Goal: Find specific page/section: Locate item on page

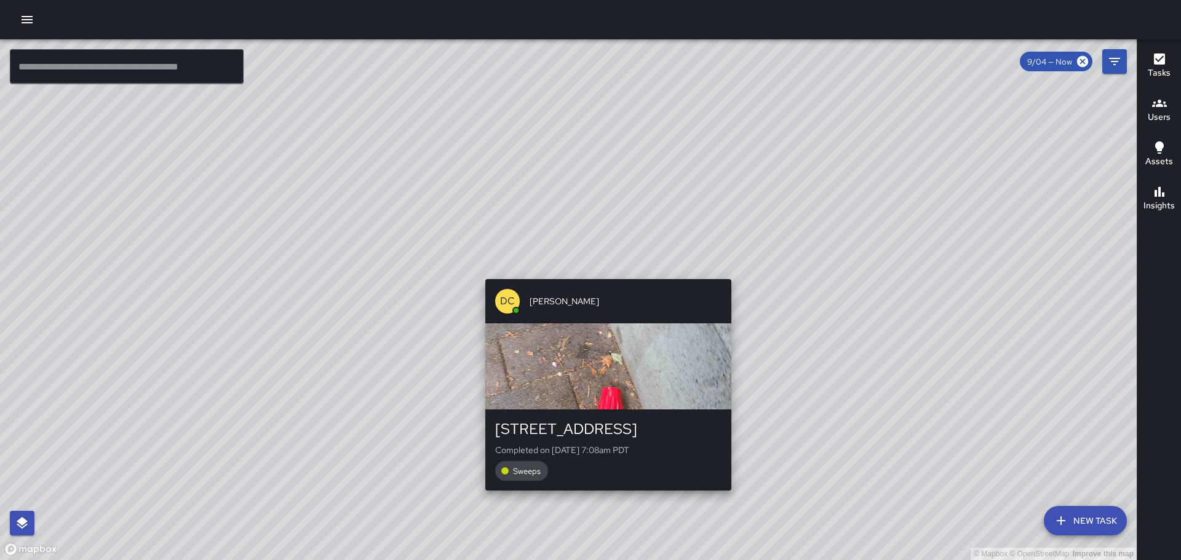
click at [602, 272] on div "© Mapbox © OpenStreetMap Improve this map DC [PERSON_NAME] [STREET_ADDRESS] Com…" at bounding box center [568, 299] width 1136 height 521
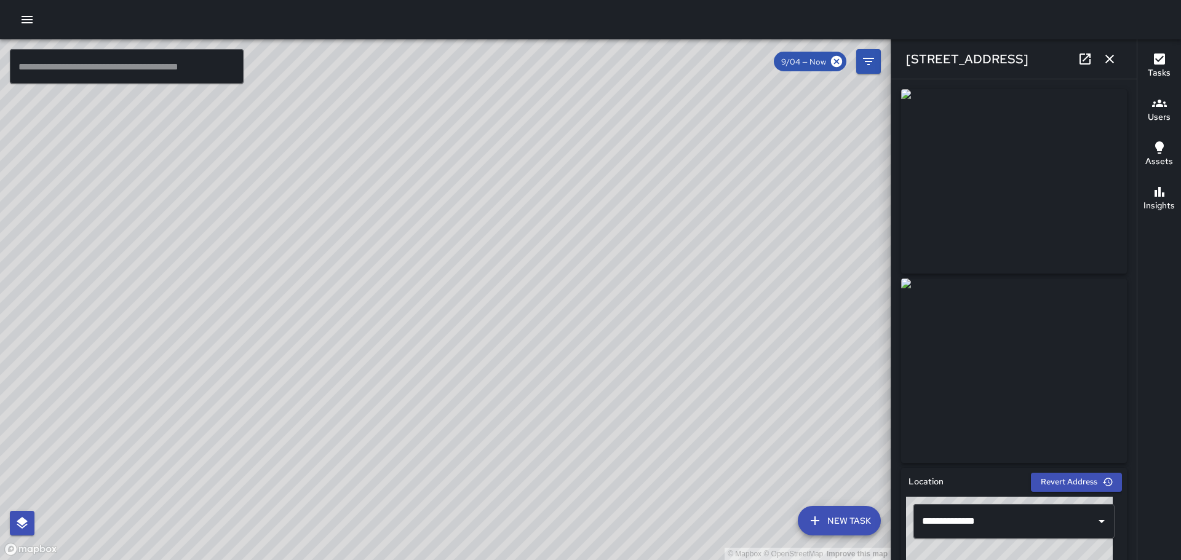
click at [564, 239] on div "© Mapbox © OpenStreetMap Improve this map DC [PERSON_NAME] [STREET_ADDRESS] Com…" at bounding box center [445, 299] width 890 height 521
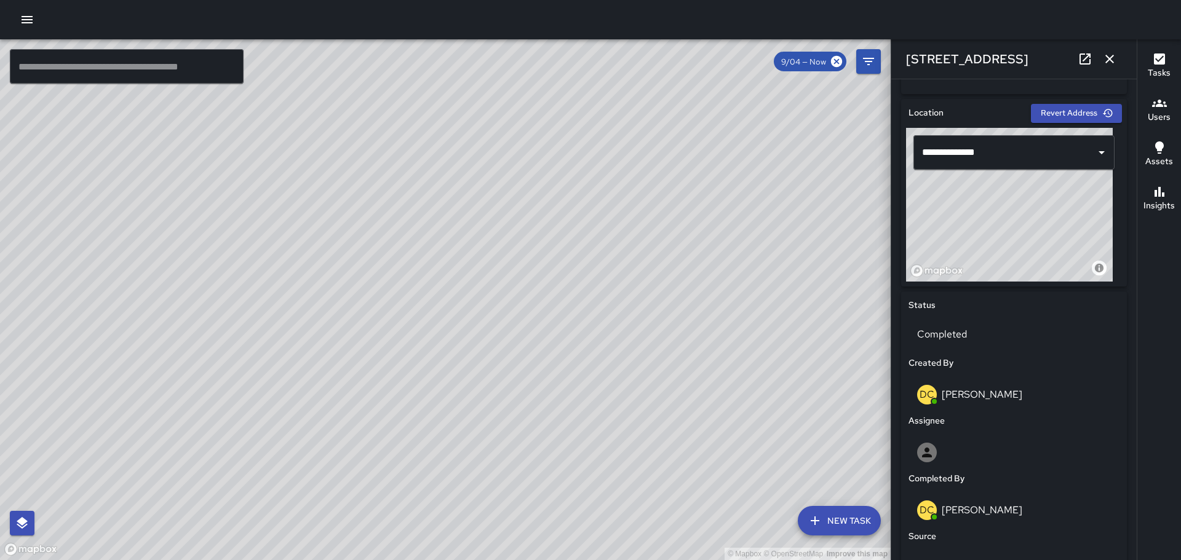
scroll to position [712, 0]
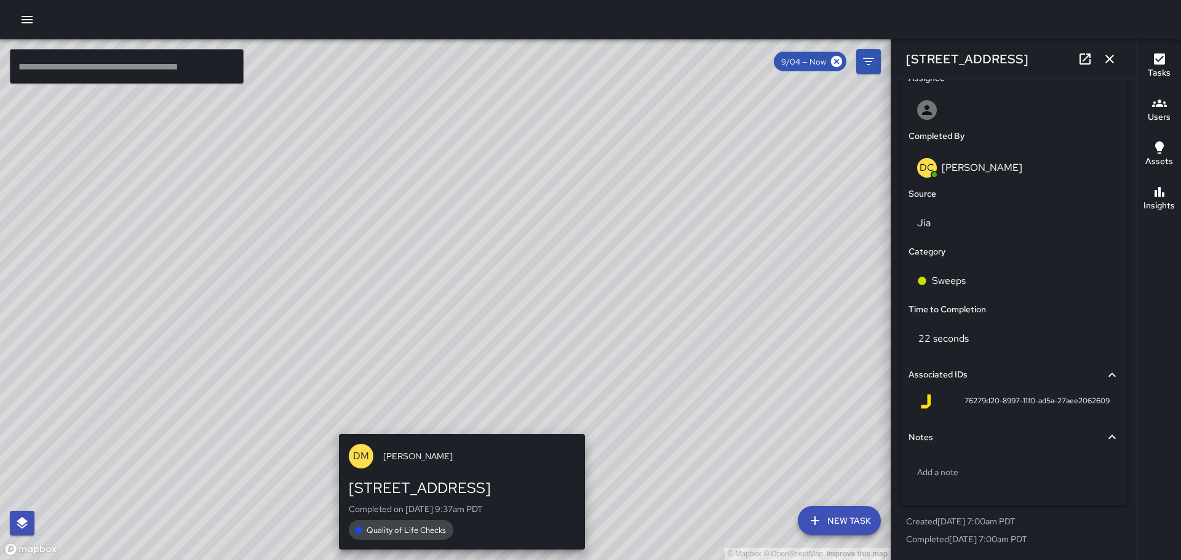
click at [455, 427] on div "© Mapbox © OpenStreetMap Improve this map [PERSON_NAME] [STREET_ADDRESS] Comple…" at bounding box center [445, 299] width 890 height 521
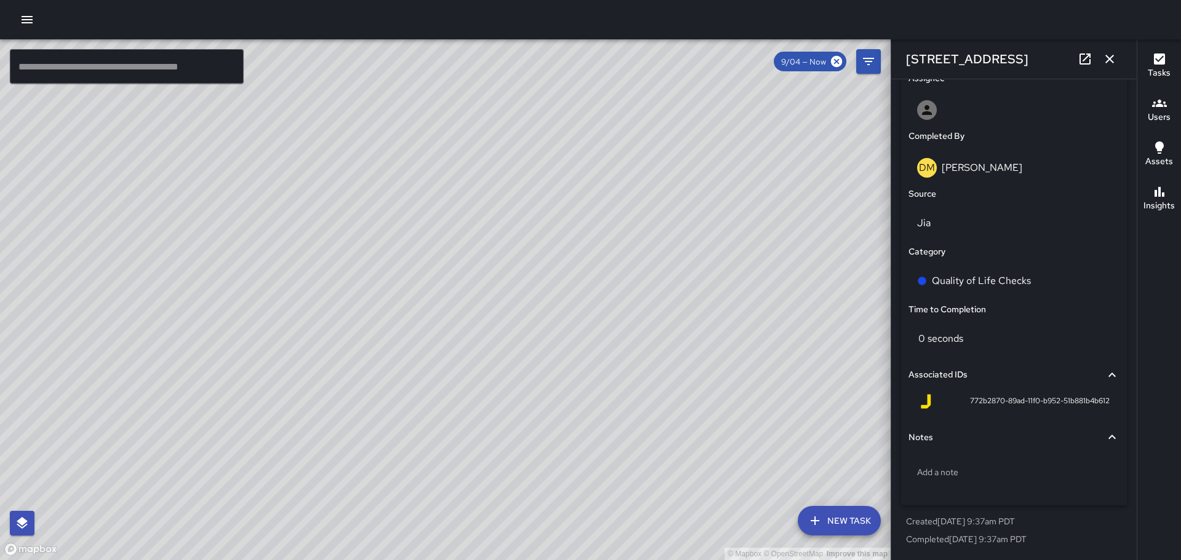
click at [427, 284] on div "© Mapbox © OpenStreetMap Improve this map [PERSON_NAME] [STREET_ADDRESS] Comple…" at bounding box center [445, 299] width 890 height 521
click at [302, 362] on div "© Mapbox © OpenStreetMap Improve this map [PERSON_NAME] [STREET_ADDRESS] Comple…" at bounding box center [445, 299] width 890 height 521
drag, startPoint x: 466, startPoint y: 224, endPoint x: 496, endPoint y: 269, distance: 53.6
click at [493, 266] on div "© Mapbox © OpenStreetMap Improve this map" at bounding box center [445, 299] width 890 height 521
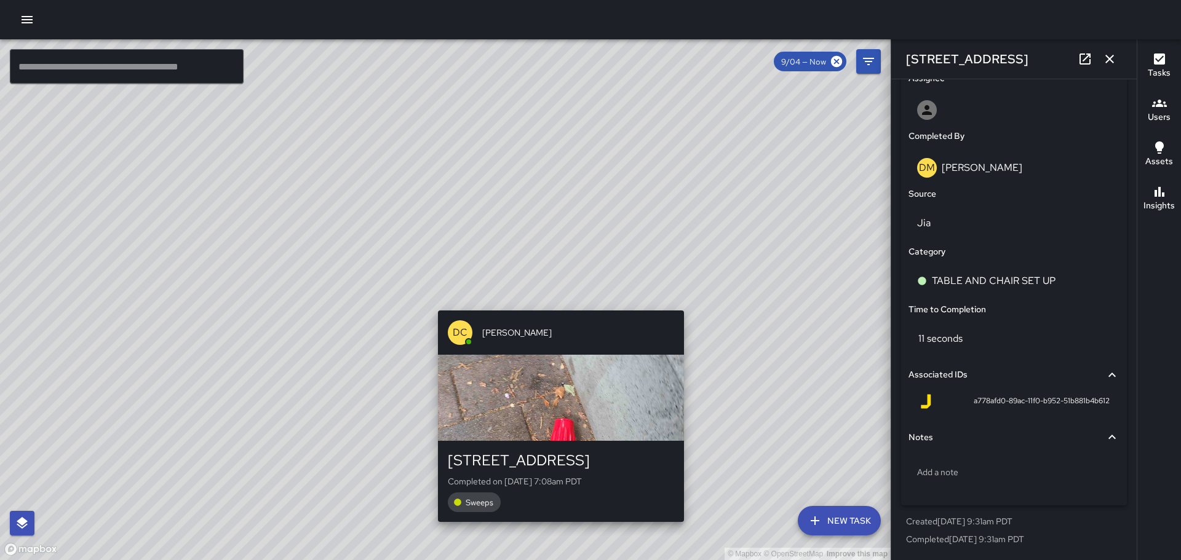
click at [557, 301] on div "© Mapbox © OpenStreetMap Improve this map DC [PERSON_NAME] [STREET_ADDRESS] Com…" at bounding box center [445, 299] width 890 height 521
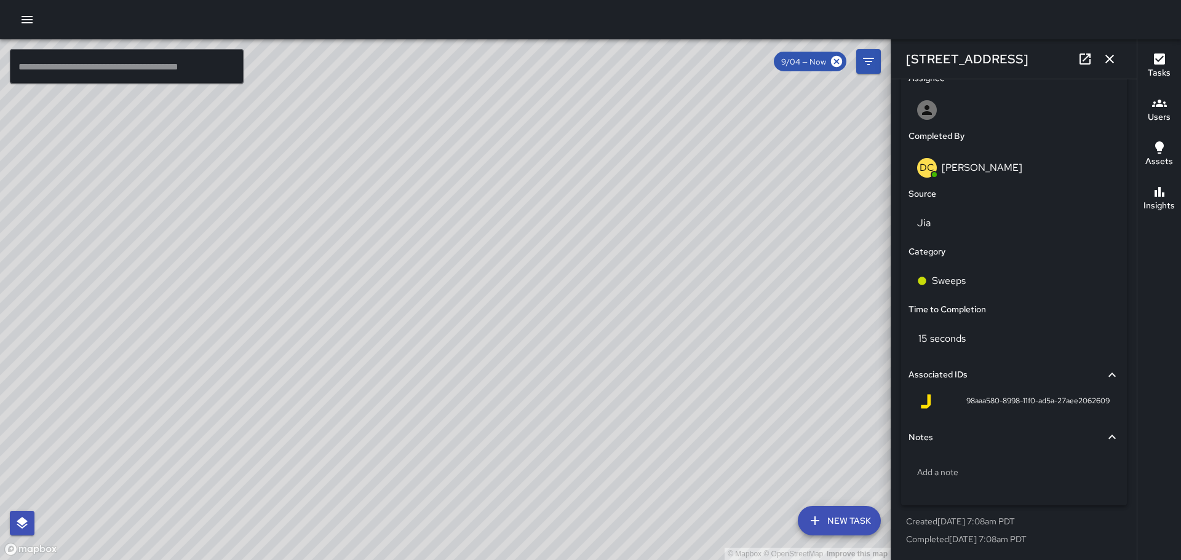
click at [473, 295] on div "© Mapbox © OpenStreetMap Improve this map DC [PERSON_NAME] [STREET_ADDRESS] Com…" at bounding box center [445, 299] width 890 height 521
click at [511, 246] on div "© Mapbox © OpenStreetMap Improve this map [PERSON_NAME] [STREET_ADDRESS] Comple…" at bounding box center [445, 299] width 890 height 521
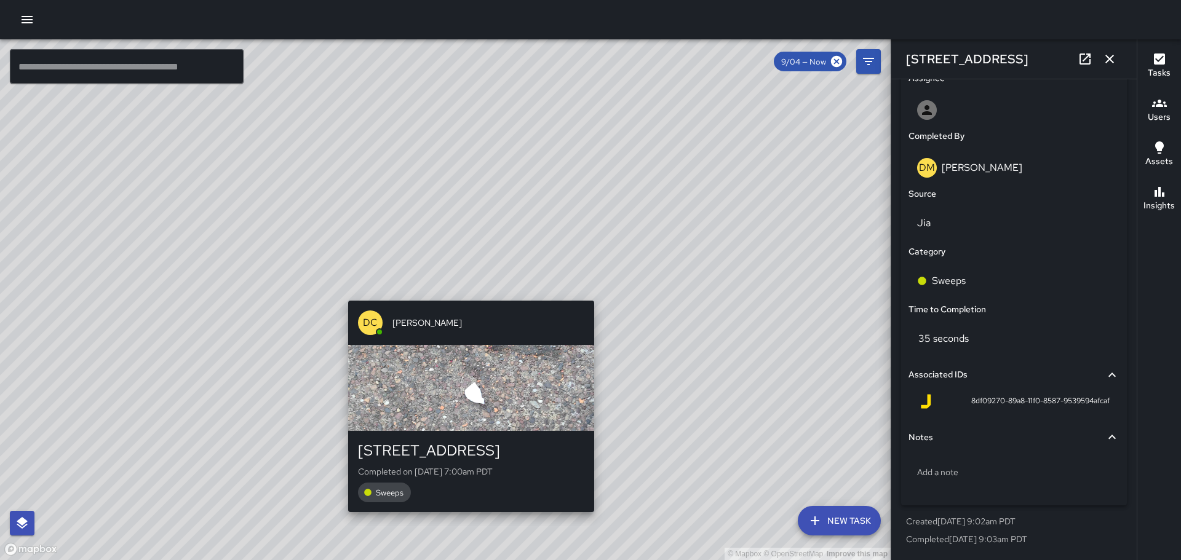
click at [465, 296] on div "DC [PERSON_NAME] [STREET_ADDRESS] Completed on [DATE] 7:00am PDT Sweeps" at bounding box center [471, 406] width 256 height 221
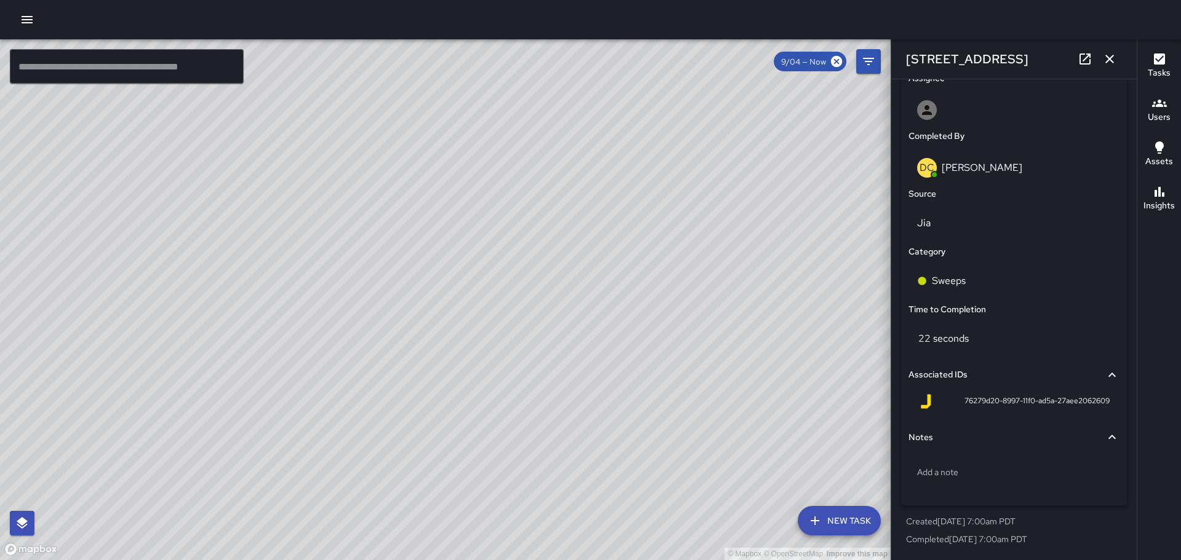
click at [478, 277] on div "© Mapbox © OpenStreetMap Improve this map" at bounding box center [445, 299] width 890 height 521
click at [467, 284] on div "© Mapbox © OpenStreetMap Improve this map DC [PERSON_NAME] [STREET_ADDRESS] Com…" at bounding box center [445, 299] width 890 height 521
drag, startPoint x: 675, startPoint y: 212, endPoint x: 652, endPoint y: 365, distance: 154.1
click at [652, 365] on div "© Mapbox © OpenStreetMap Improve this map" at bounding box center [445, 299] width 890 height 521
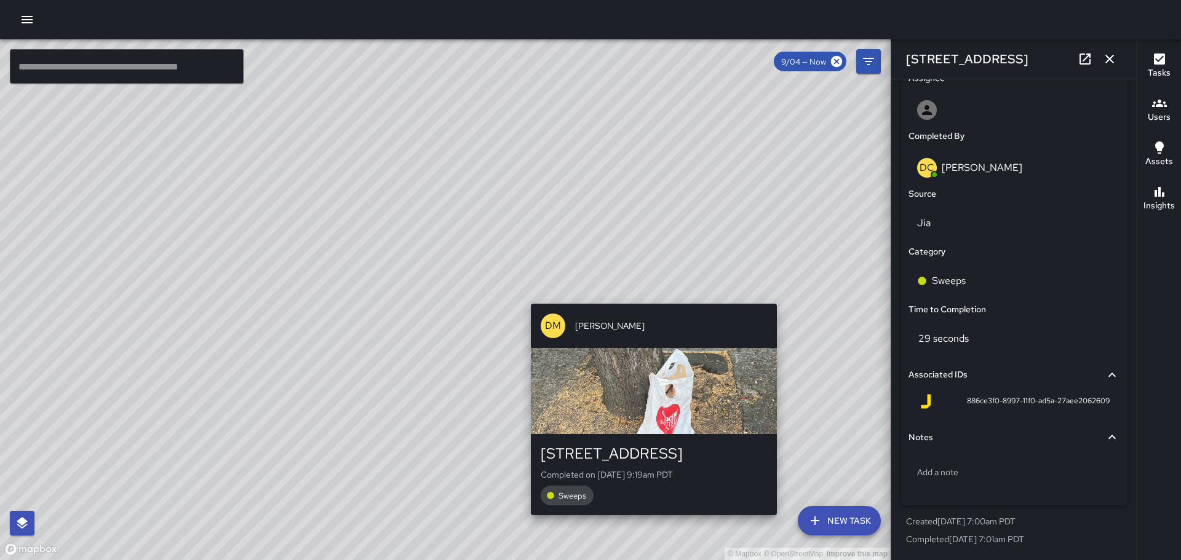
click at [784, 295] on div "© Mapbox © OpenStreetMap Improve this map [PERSON_NAME] [STREET_ADDRESS] Comple…" at bounding box center [445, 299] width 890 height 521
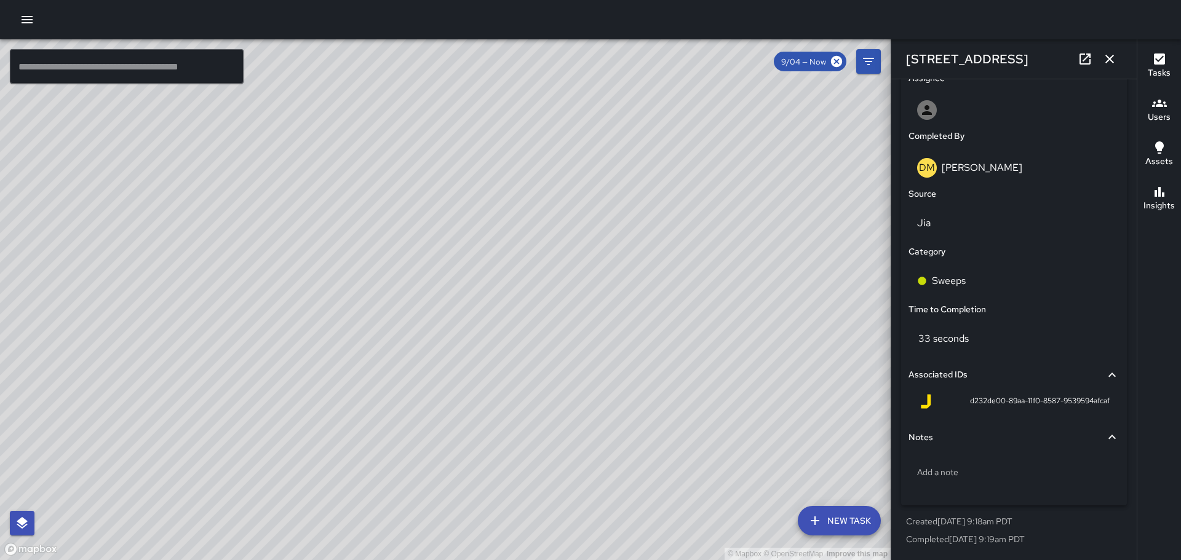
click at [450, 326] on div "© Mapbox © OpenStreetMap Improve this map" at bounding box center [445, 299] width 890 height 521
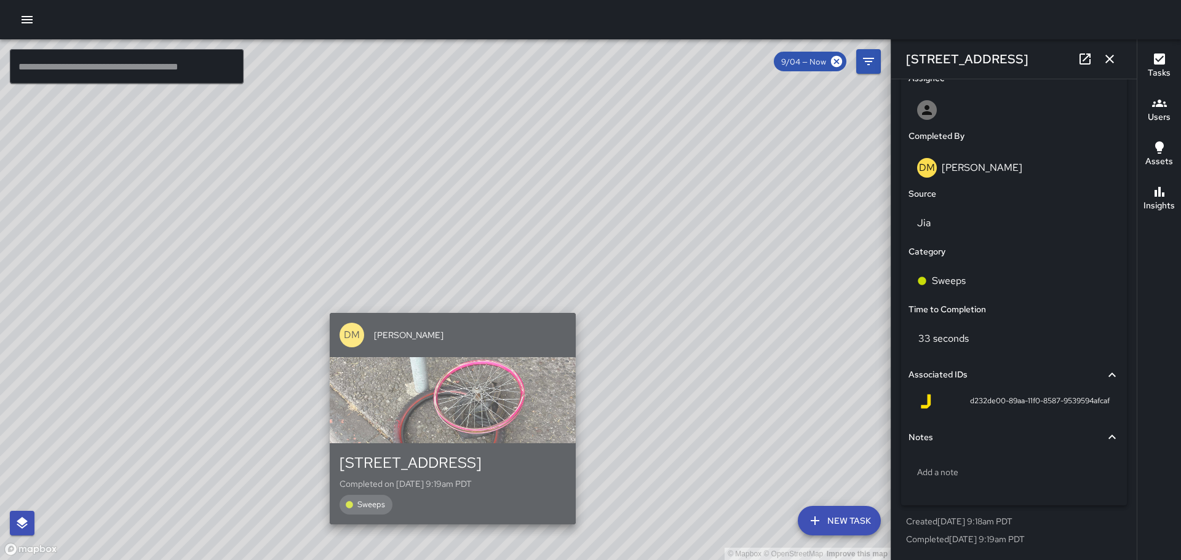
click at [456, 313] on div "[PERSON_NAME]" at bounding box center [453, 335] width 246 height 44
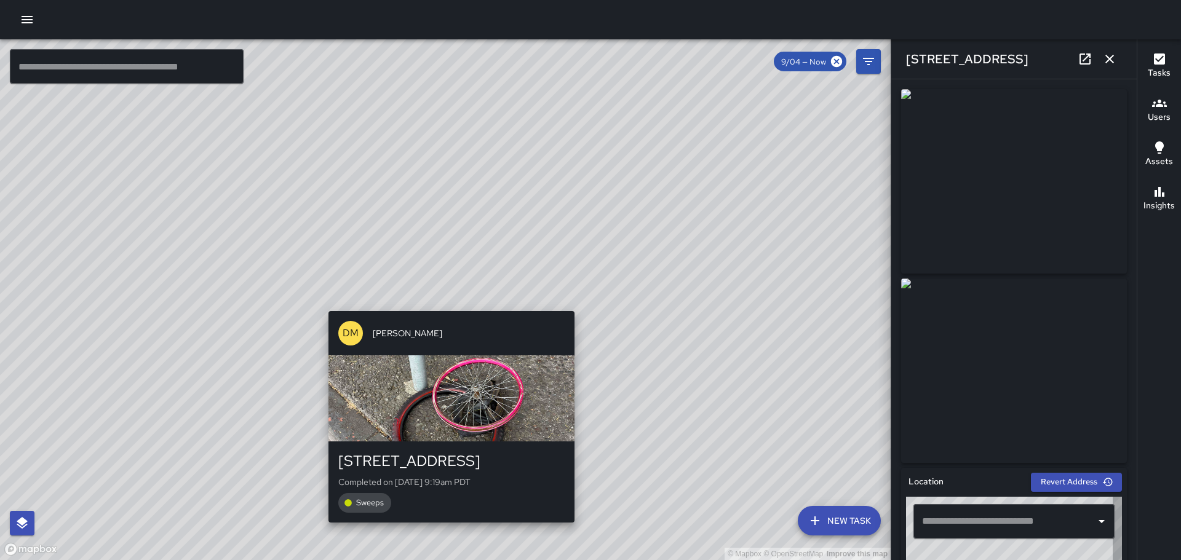
type input "**********"
click at [254, 201] on div "© Mapbox © OpenStreetMap Improve this map [PERSON_NAME] [STREET_ADDRESS] Comple…" at bounding box center [445, 299] width 890 height 521
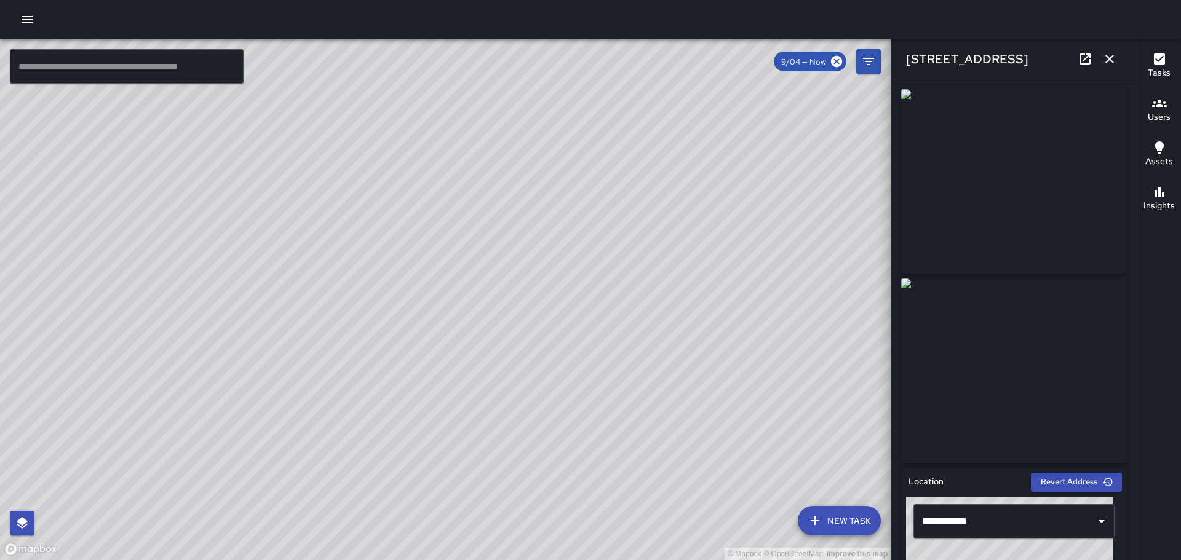
drag, startPoint x: 443, startPoint y: 343, endPoint x: 628, endPoint y: 327, distance: 185.8
click at [628, 327] on div "© Mapbox © OpenStreetMap Improve this map" at bounding box center [445, 299] width 890 height 521
drag, startPoint x: 331, startPoint y: 211, endPoint x: 419, endPoint y: 370, distance: 181.6
click at [439, 398] on div "© Mapbox © OpenStreetMap Improve this map" at bounding box center [445, 299] width 890 height 521
click at [359, 291] on div "© Mapbox © OpenStreetMap Improve this map [PERSON_NAME] [STREET_ADDRESS] Comple…" at bounding box center [445, 299] width 890 height 521
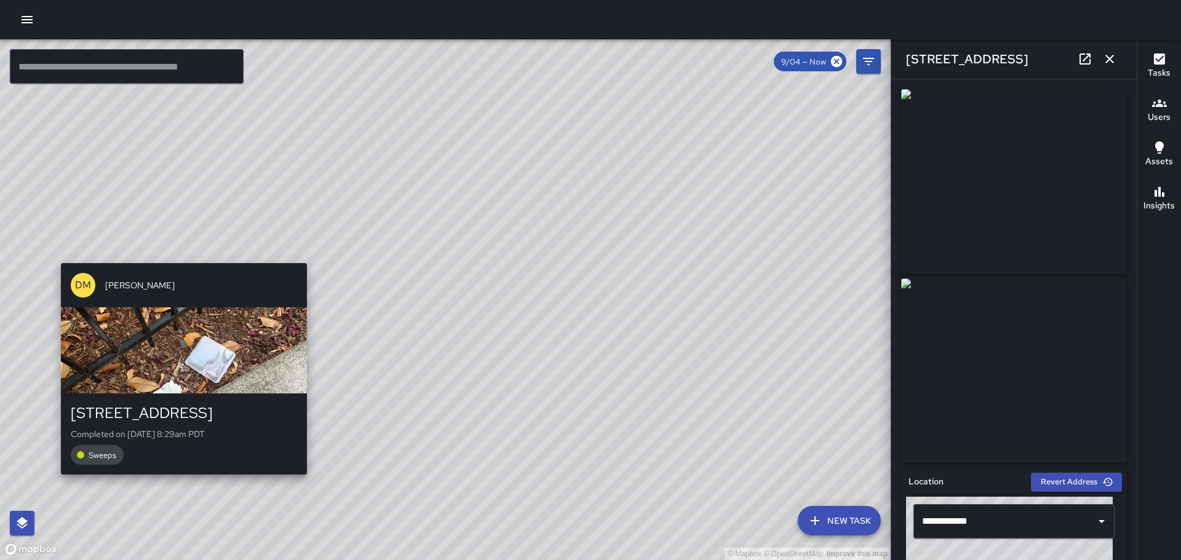
click at [180, 254] on div "© Mapbox © OpenStreetMap Improve this map [PERSON_NAME] [STREET_ADDRESS] Comple…" at bounding box center [445, 299] width 890 height 521
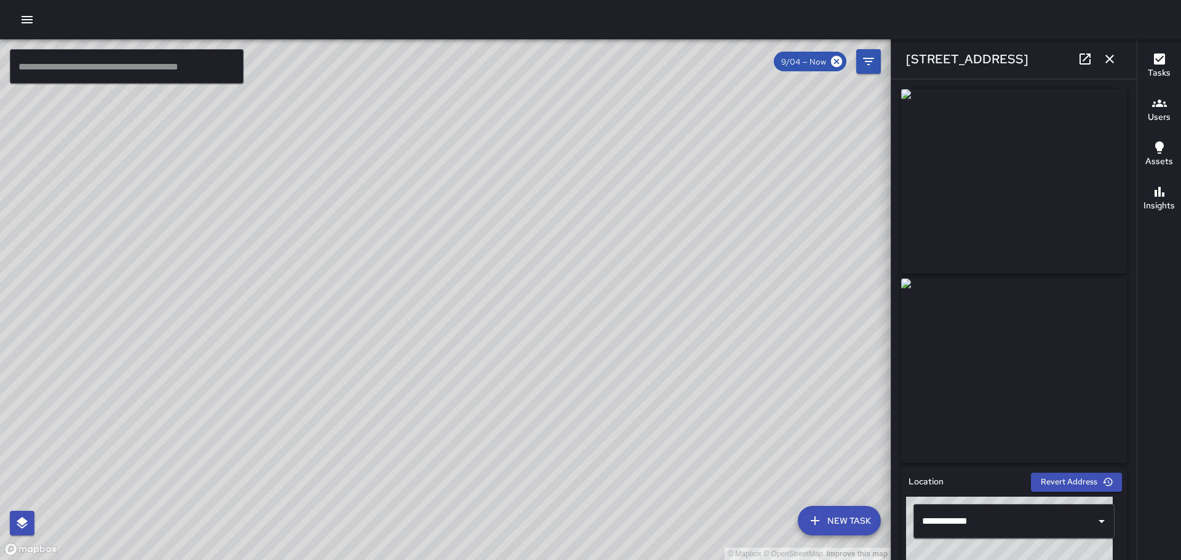
click at [448, 317] on div "© Mapbox © OpenStreetMap Improve this map [PERSON_NAME] [STREET_ADDRESS] Comple…" at bounding box center [445, 299] width 890 height 521
click at [434, 291] on div "© Mapbox © OpenStreetMap Improve this map [PERSON_NAME] [STREET_ADDRESS] Comple…" at bounding box center [445, 299] width 890 height 521
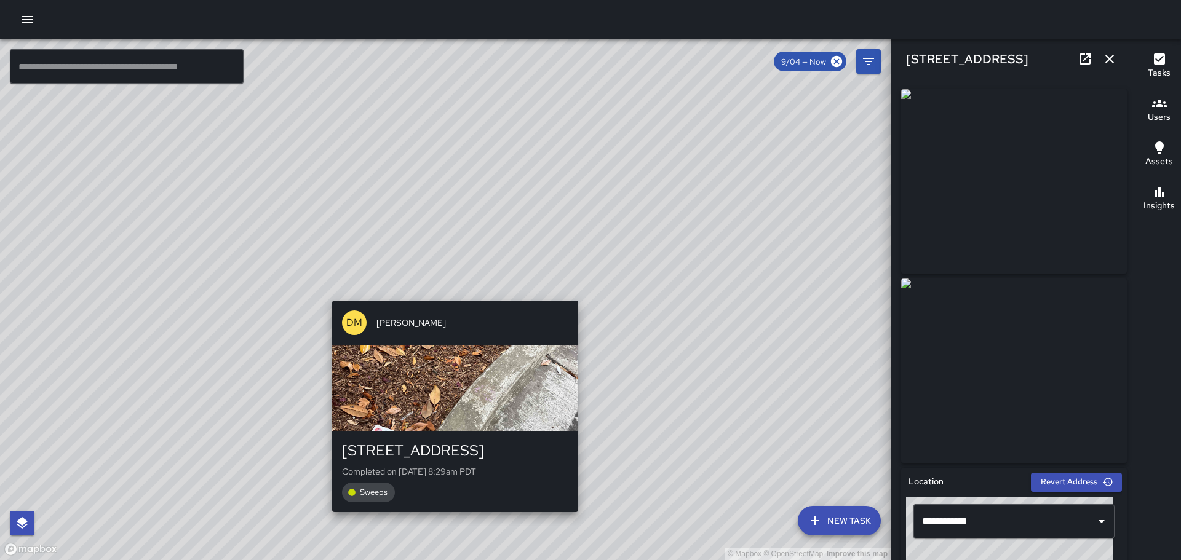
click at [451, 296] on div "[PERSON_NAME] [STREET_ADDRESS] Completed on [DATE] 8:29am PDT Sweeps" at bounding box center [455, 406] width 256 height 221
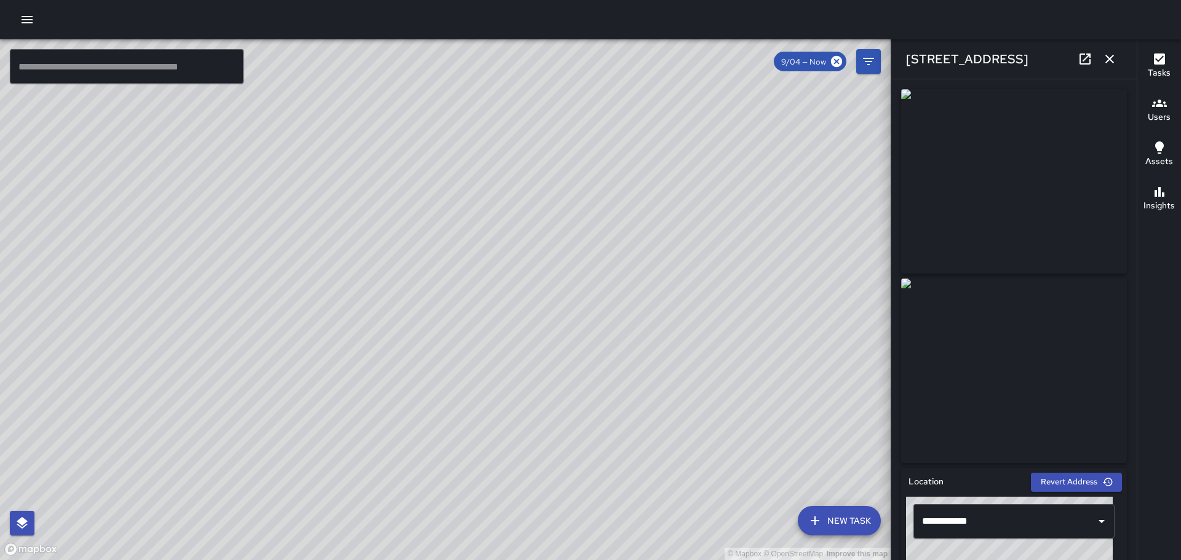
click at [833, 288] on div "© Mapbox © OpenStreetMap Improve this map" at bounding box center [445, 299] width 890 height 521
drag, startPoint x: 841, startPoint y: 352, endPoint x: 540, endPoint y: 277, distance: 310.5
click at [540, 277] on div "© Mapbox © OpenStreetMap Improve this map" at bounding box center [445, 299] width 890 height 521
click at [547, 232] on div "© Mapbox © OpenStreetMap Improve this map [PERSON_NAME] [STREET_ADDRESS][PERSON…" at bounding box center [445, 299] width 890 height 521
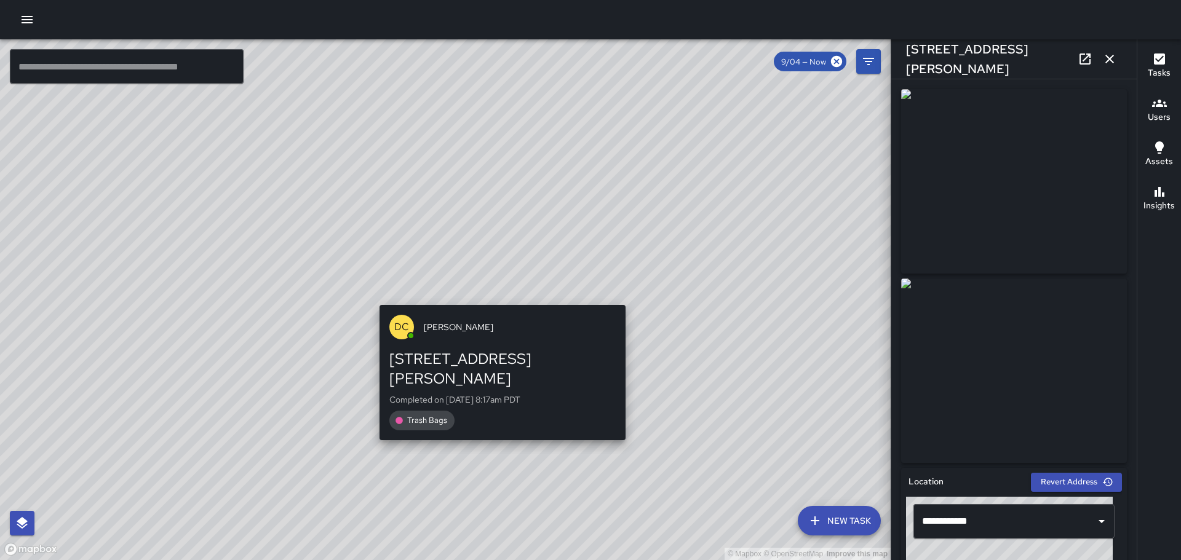
click at [493, 295] on div "© Mapbox © OpenStreetMap Improve this map DC [PERSON_NAME] [STREET_ADDRESS][PER…" at bounding box center [445, 299] width 890 height 521
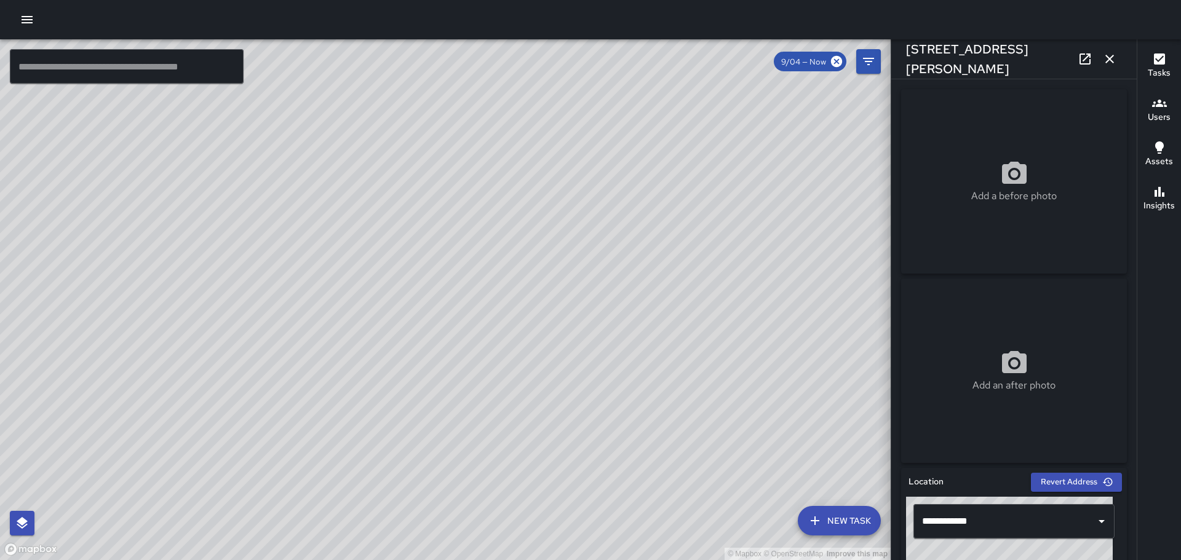
click at [477, 316] on div "© Mapbox © OpenStreetMap Improve this map" at bounding box center [445, 299] width 890 height 521
click at [542, 372] on div "© Mapbox © OpenStreetMap Improve this map" at bounding box center [445, 299] width 890 height 521
drag, startPoint x: 680, startPoint y: 301, endPoint x: 572, endPoint y: 283, distance: 109.7
click at [547, 321] on div "© Mapbox © OpenStreetMap Improve this map" at bounding box center [445, 299] width 890 height 521
